Goal: Task Accomplishment & Management: Manage account settings

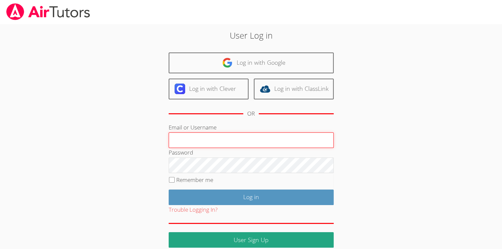
type input "[EMAIL_ADDRESS][DOMAIN_NAME]"
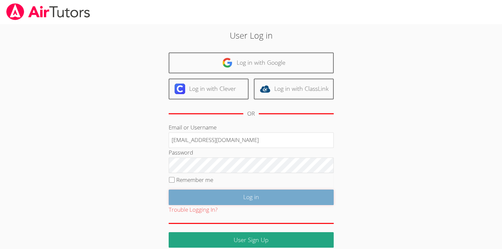
click at [309, 191] on input "Log in" at bounding box center [251, 197] width 165 height 16
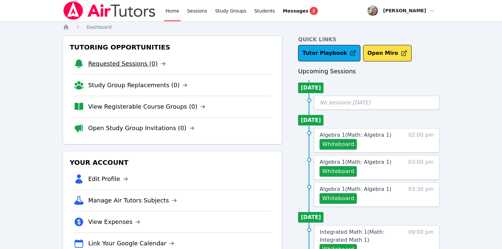
click at [139, 64] on link "Requested Sessions (0)" at bounding box center [127, 63] width 78 height 9
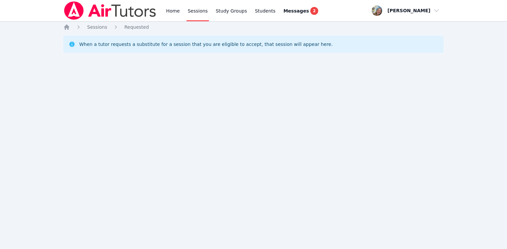
click at [182, 10] on div "Home Sessions Study Groups Students Messages 2" at bounding box center [242, 10] width 155 height 21
click at [174, 12] on link "Home" at bounding box center [173, 10] width 16 height 21
